Goal: Navigation & Orientation: Understand site structure

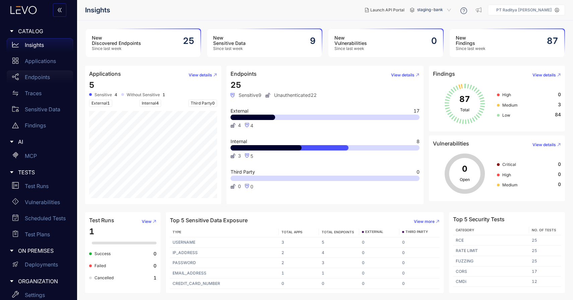
click at [49, 74] on p "Endpoints" at bounding box center [37, 77] width 25 height 6
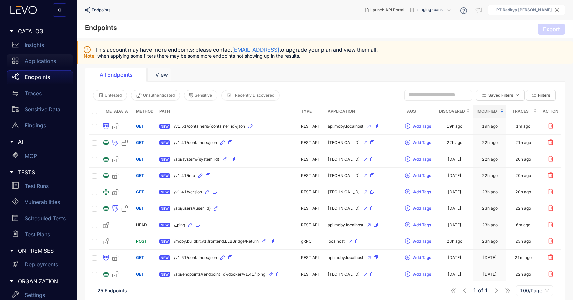
click at [46, 65] on div "Applications" at bounding box center [40, 60] width 66 height 13
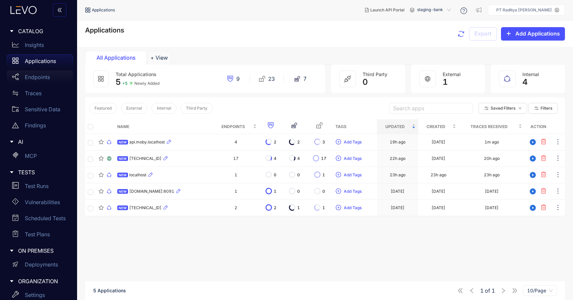
click at [45, 77] on p "Endpoints" at bounding box center [37, 77] width 25 height 6
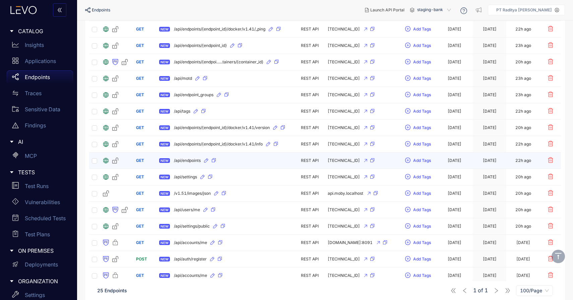
scroll to position [250, 0]
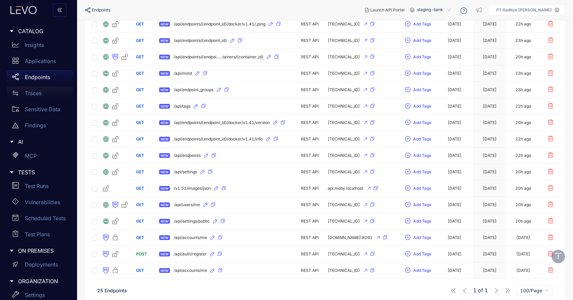
click at [53, 92] on div "Traces" at bounding box center [40, 92] width 66 height 13
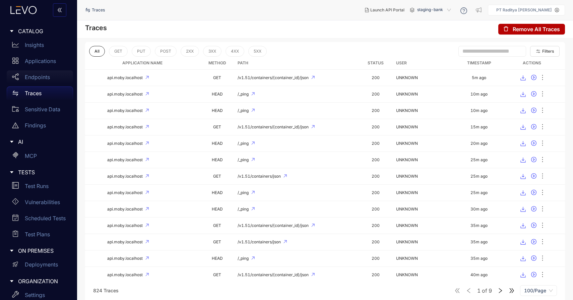
click at [48, 74] on div "Endpoints" at bounding box center [40, 76] width 66 height 13
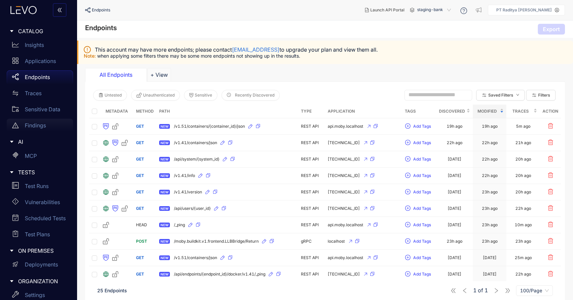
click at [37, 131] on div "Findings" at bounding box center [40, 125] width 66 height 13
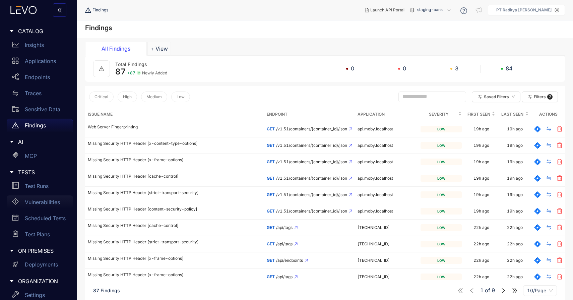
click at [45, 201] on p "Vulnerabilities" at bounding box center [42, 202] width 35 height 6
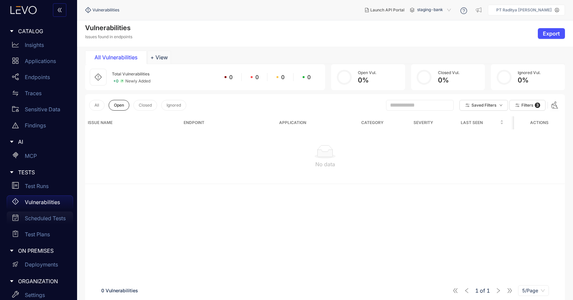
click at [44, 215] on div "Scheduled Tests" at bounding box center [40, 218] width 66 height 13
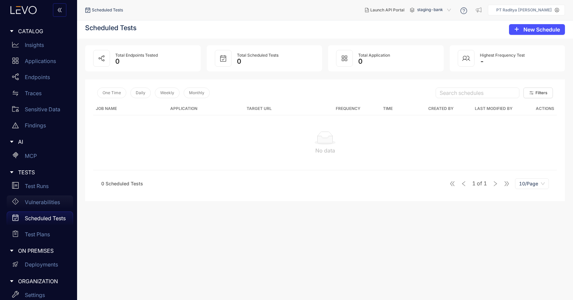
click at [48, 199] on p "Vulnerabilities" at bounding box center [42, 202] width 35 height 6
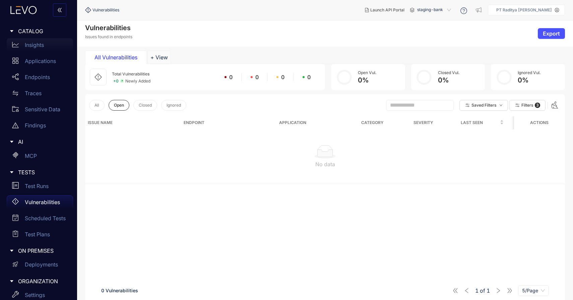
click at [36, 42] on p "Insights" at bounding box center [34, 45] width 19 height 6
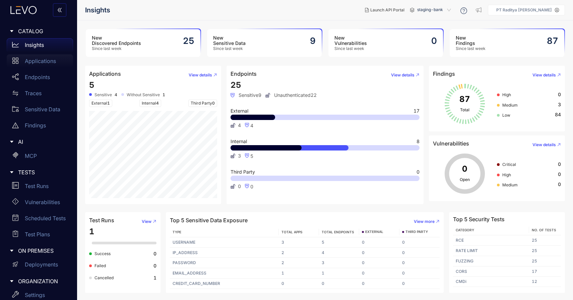
click at [52, 60] on p "Applications" at bounding box center [40, 61] width 31 height 6
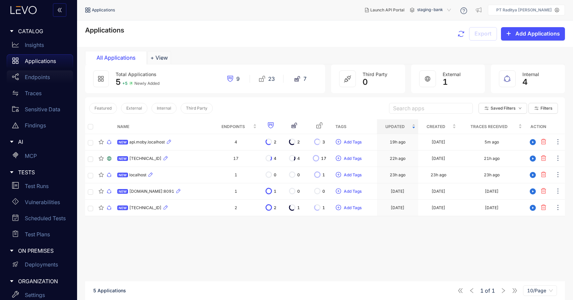
click at [45, 74] on p "Endpoints" at bounding box center [37, 77] width 25 height 6
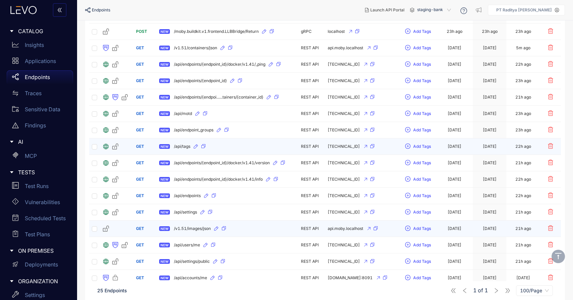
scroll to position [259, 0]
